Goal: Check status: Check status

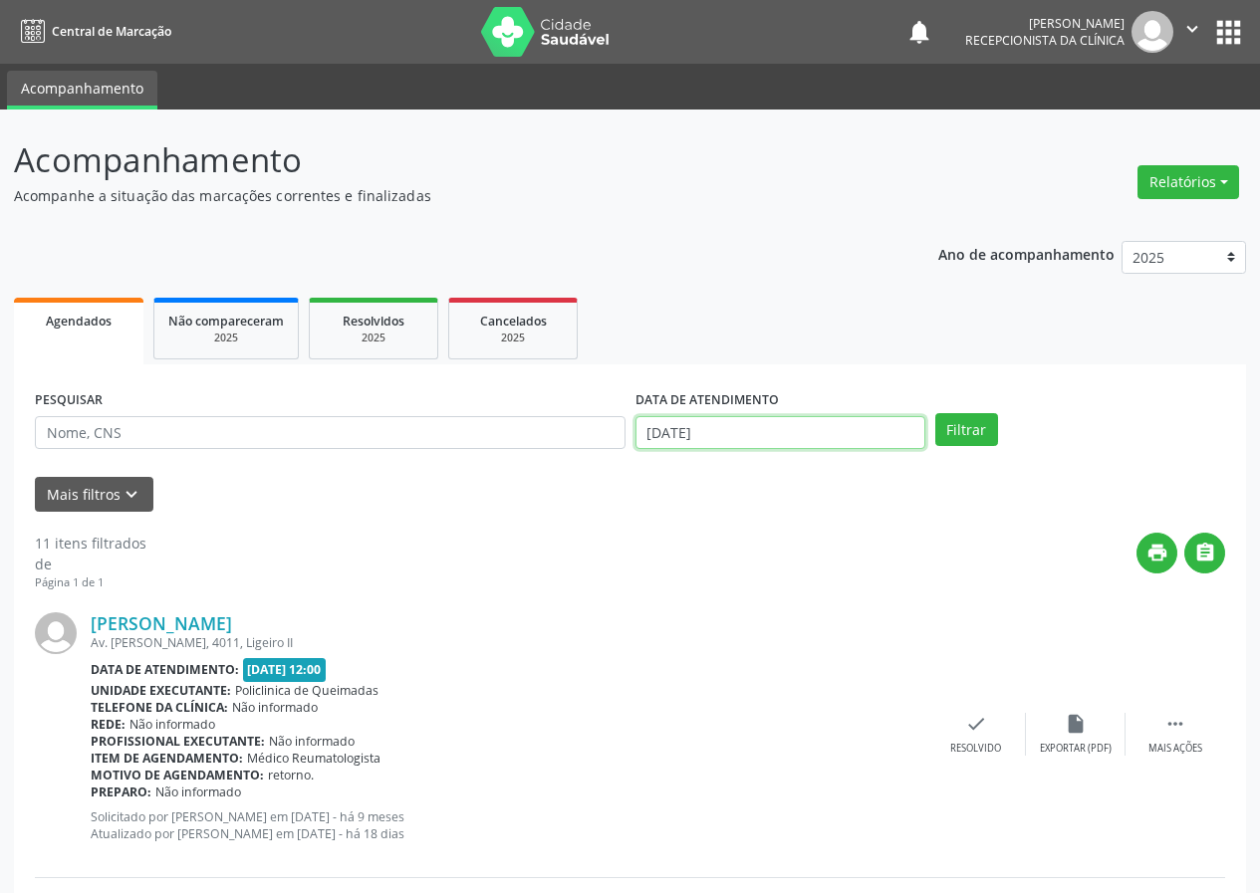
click at [722, 440] on input "[DATE]" at bounding box center [781, 433] width 290 height 34
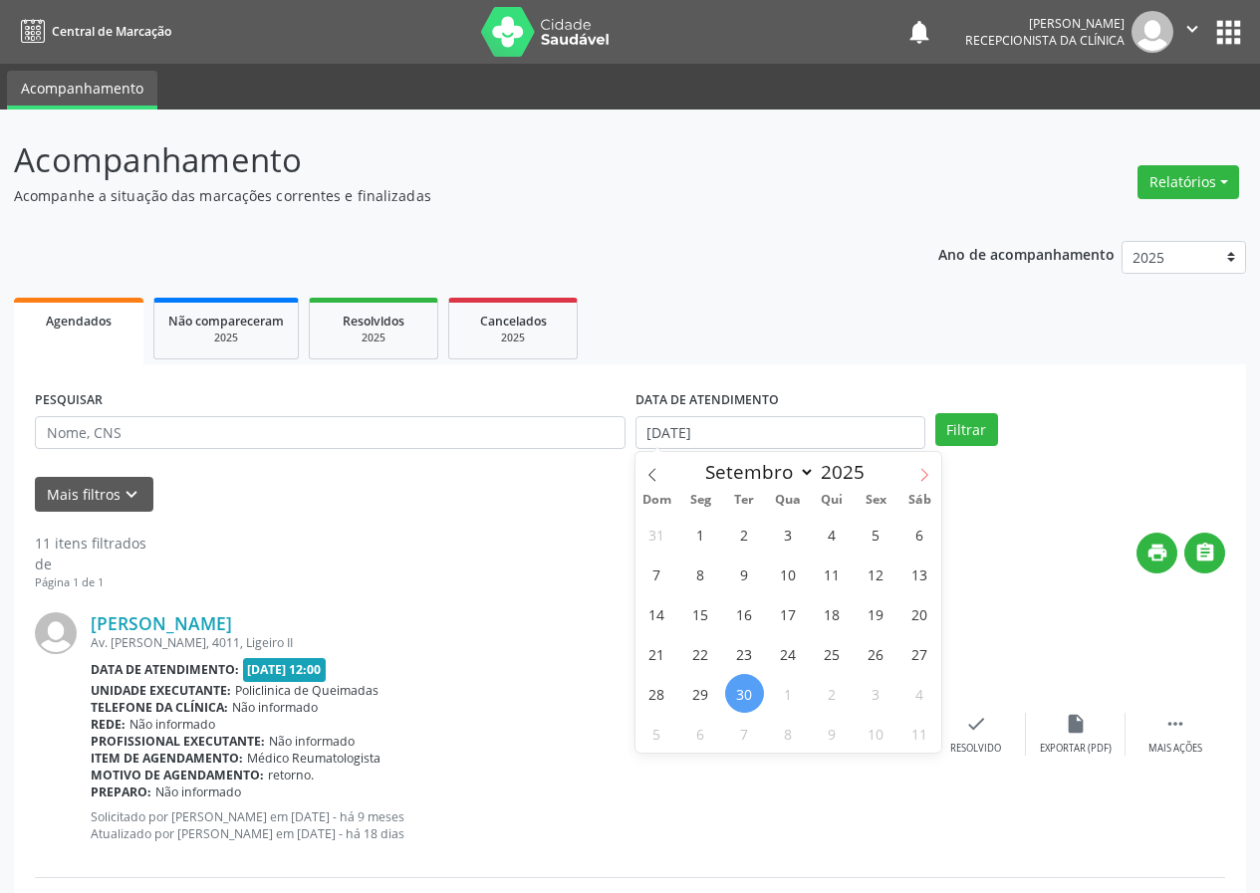
click at [925, 479] on icon at bounding box center [924, 475] width 14 height 14
select select "9"
click at [785, 525] on span "1" at bounding box center [788, 534] width 39 height 39
type input "01/10/2025"
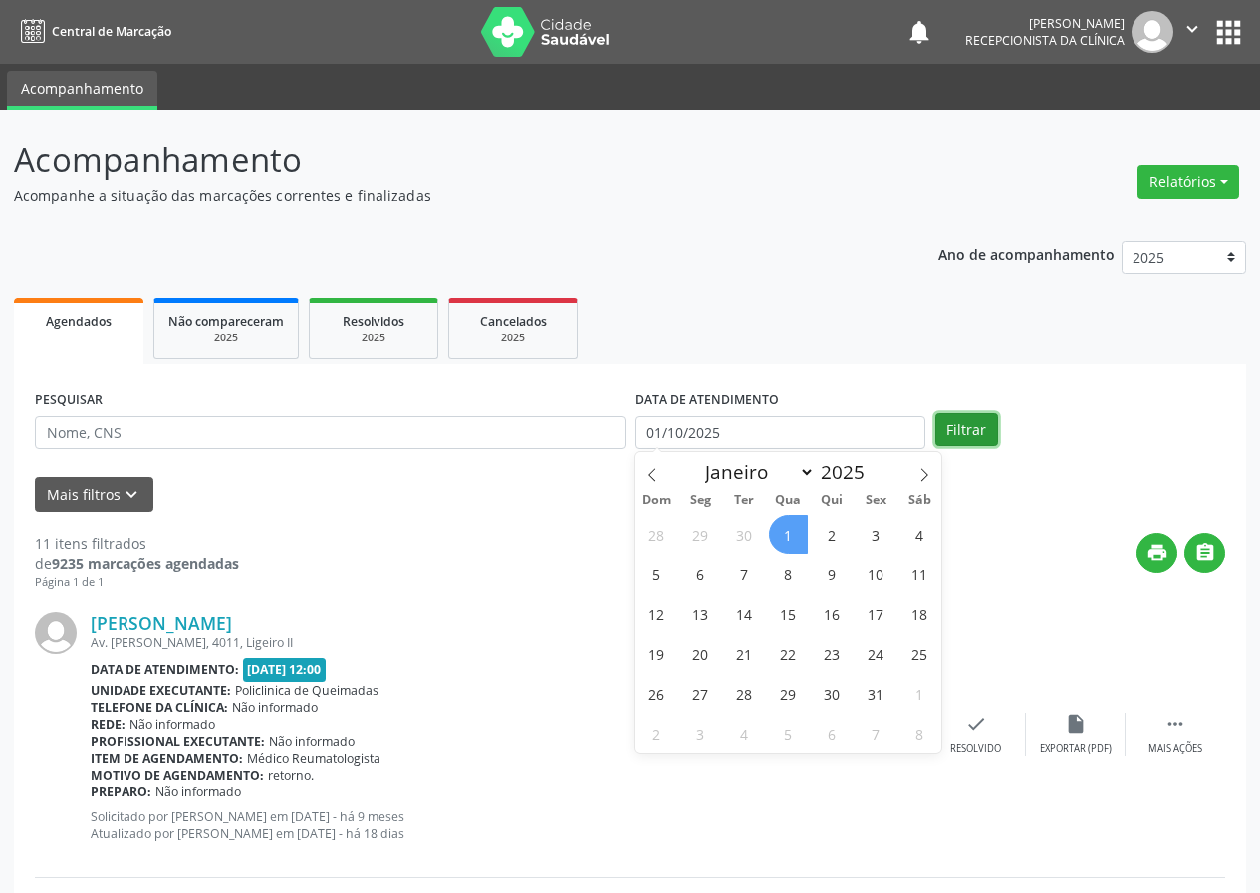
select select "9"
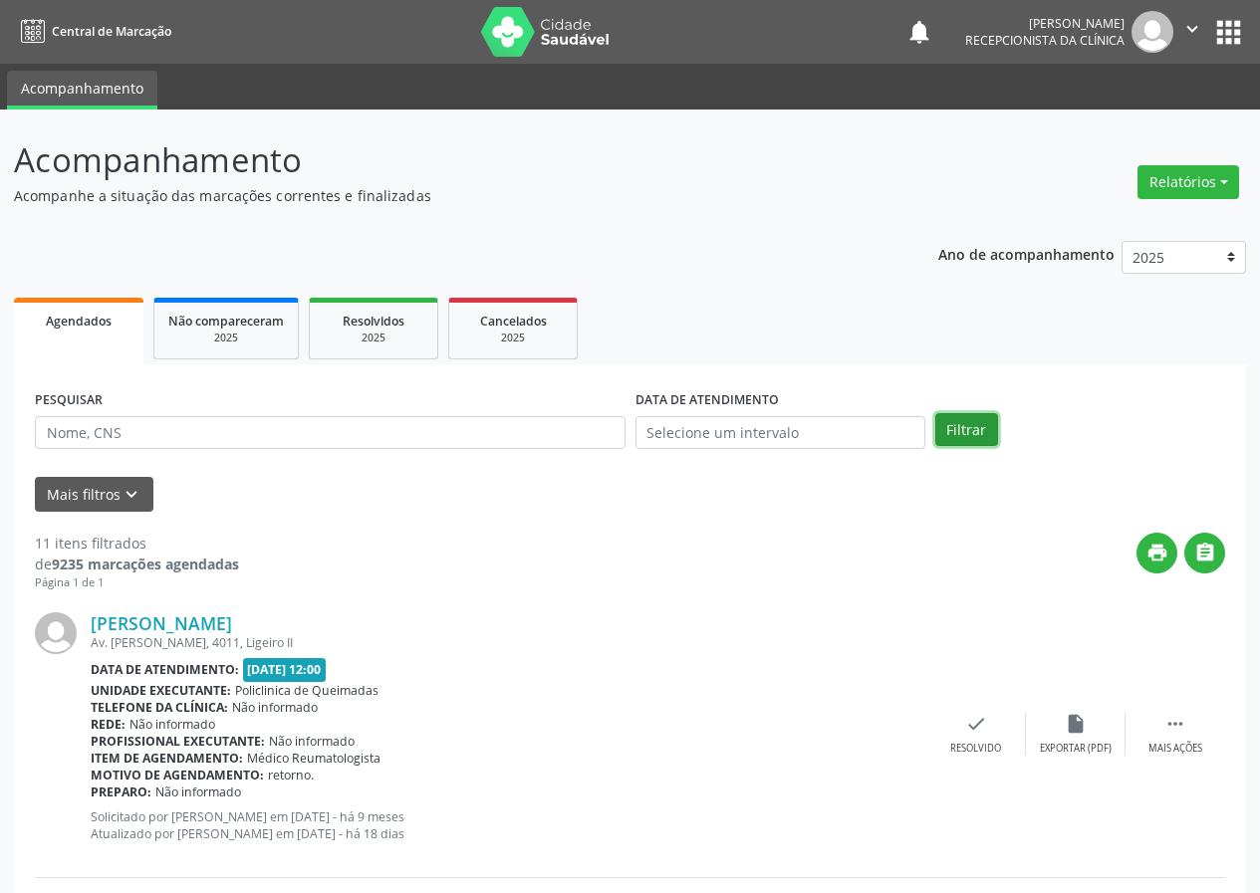
click at [985, 424] on button "Filtrar" at bounding box center [966, 430] width 63 height 34
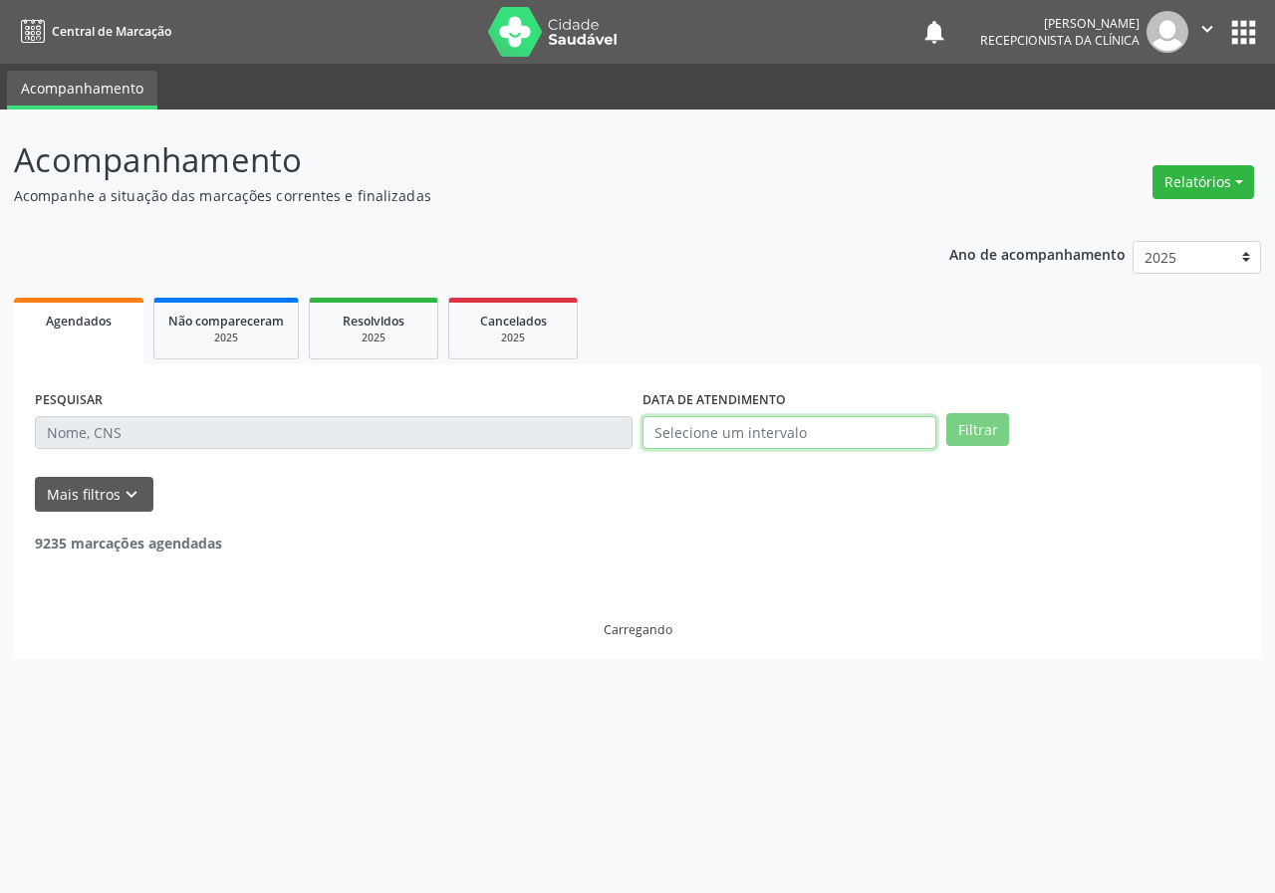
click at [796, 437] on input "text" at bounding box center [789, 433] width 294 height 34
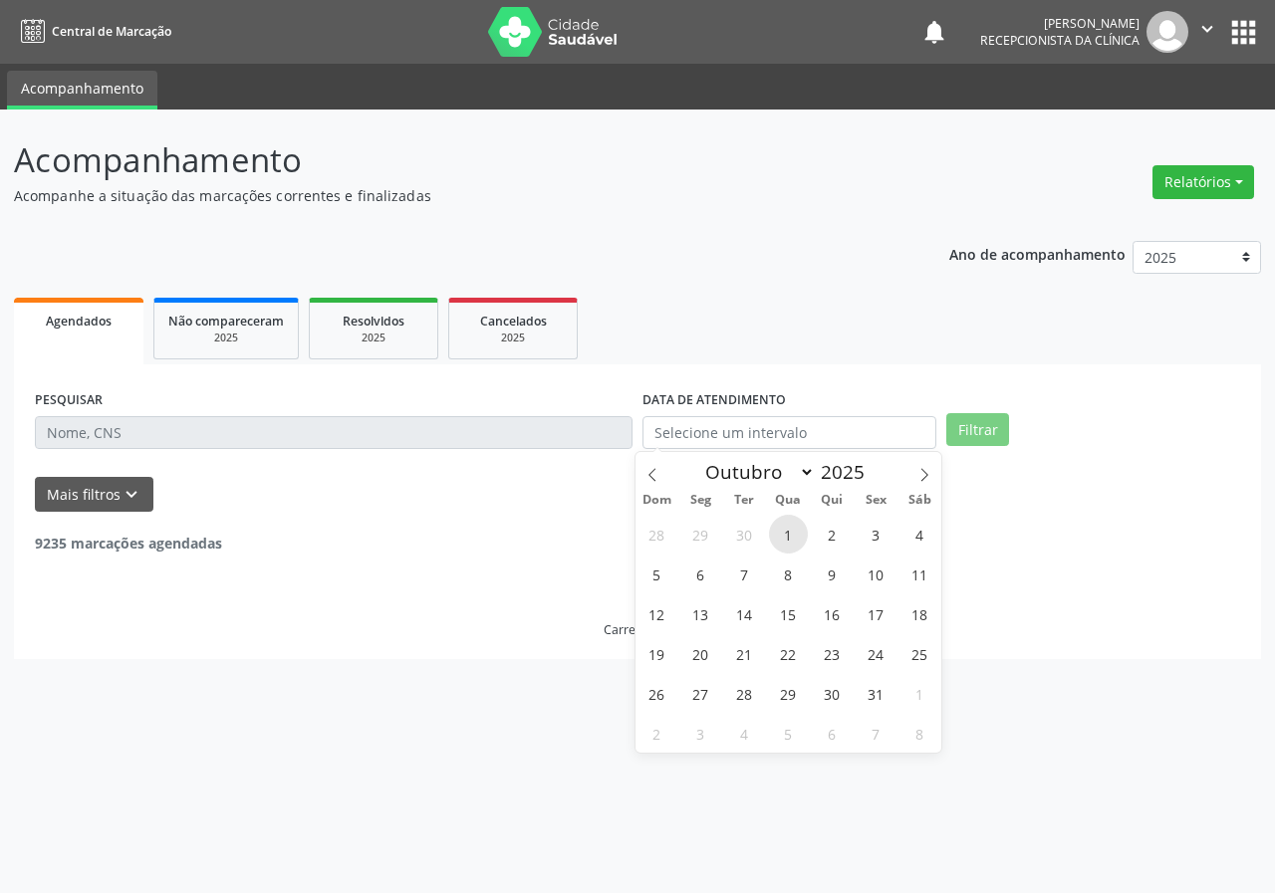
click at [782, 544] on span "1" at bounding box center [788, 534] width 39 height 39
type input "01/10/2025"
click at [782, 544] on span "1" at bounding box center [788, 534] width 39 height 39
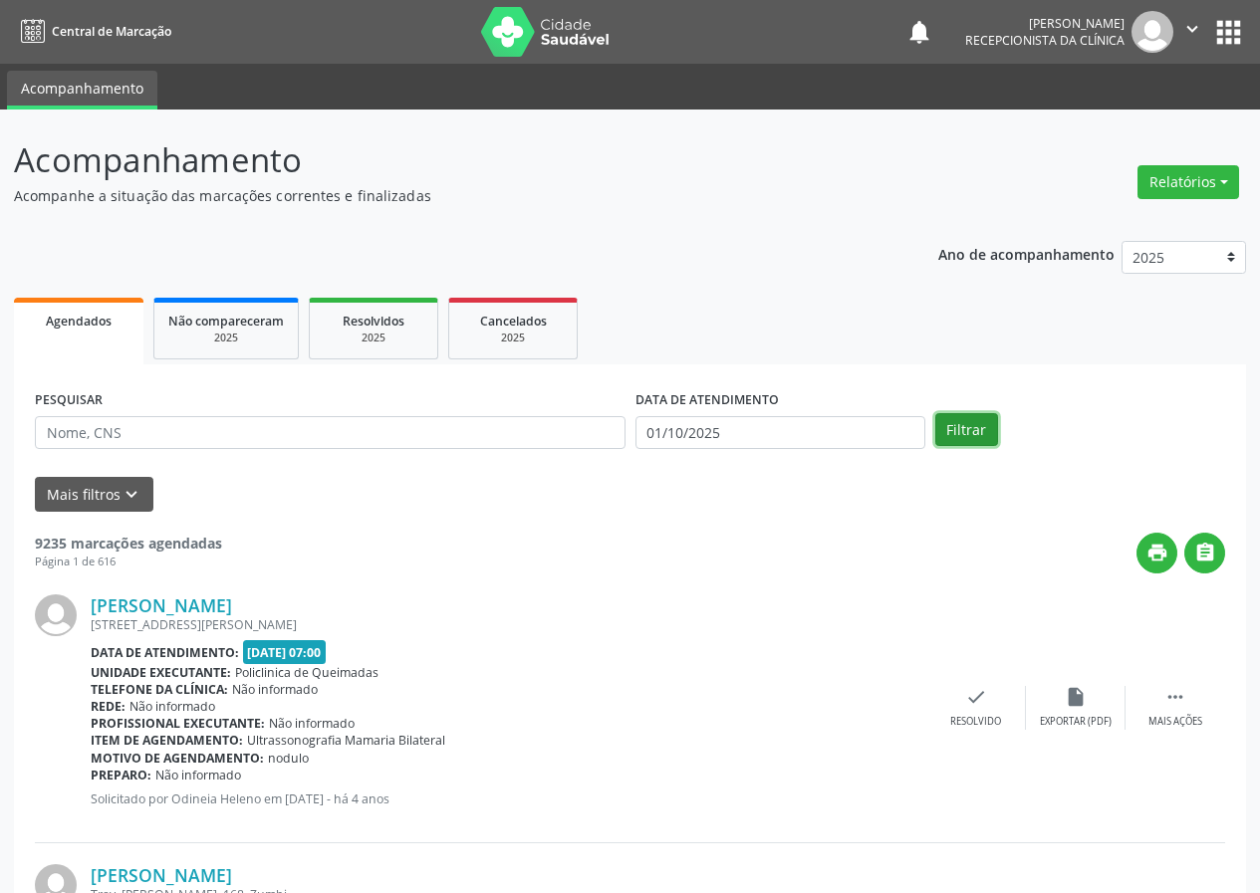
click at [963, 422] on button "Filtrar" at bounding box center [966, 430] width 63 height 34
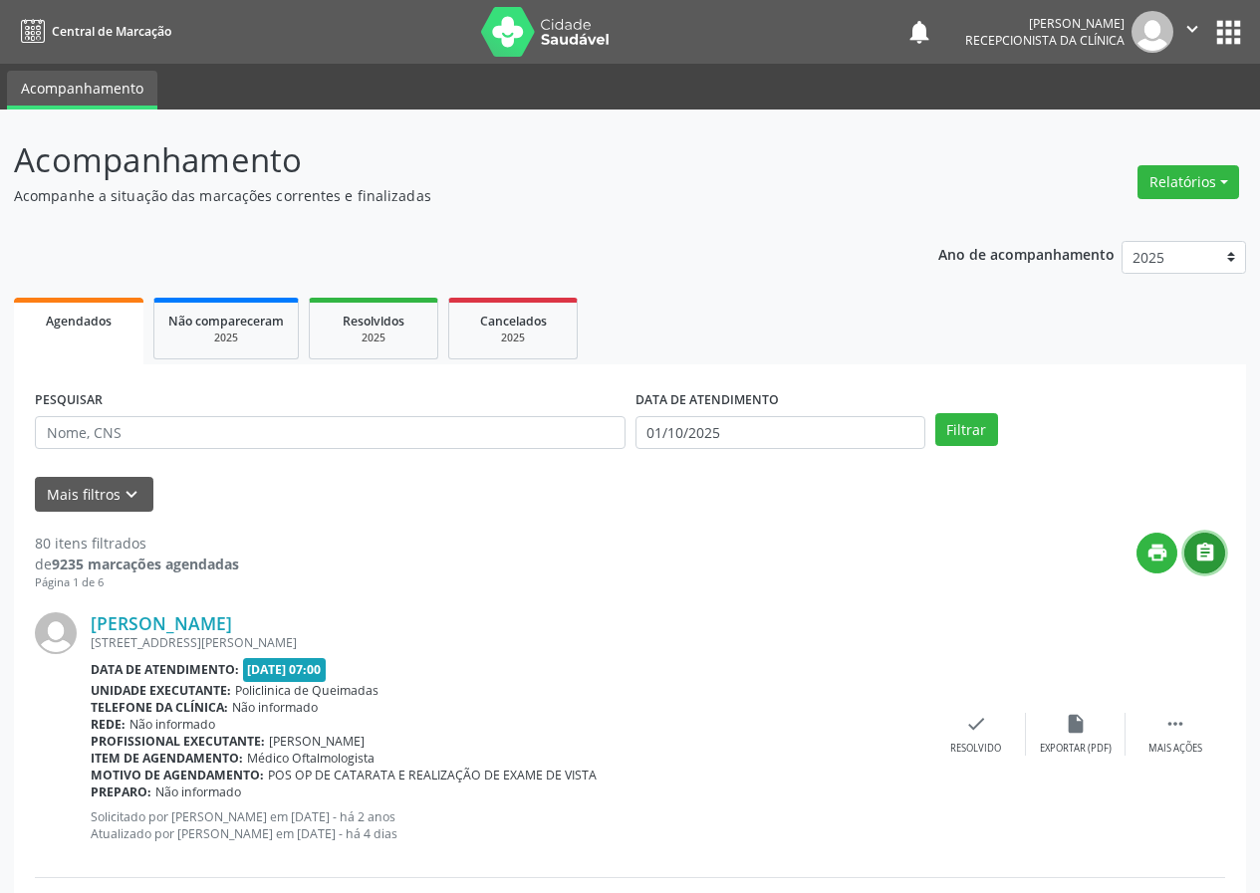
click at [1213, 535] on button "" at bounding box center [1204, 553] width 41 height 41
